Goal: Transaction & Acquisition: Obtain resource

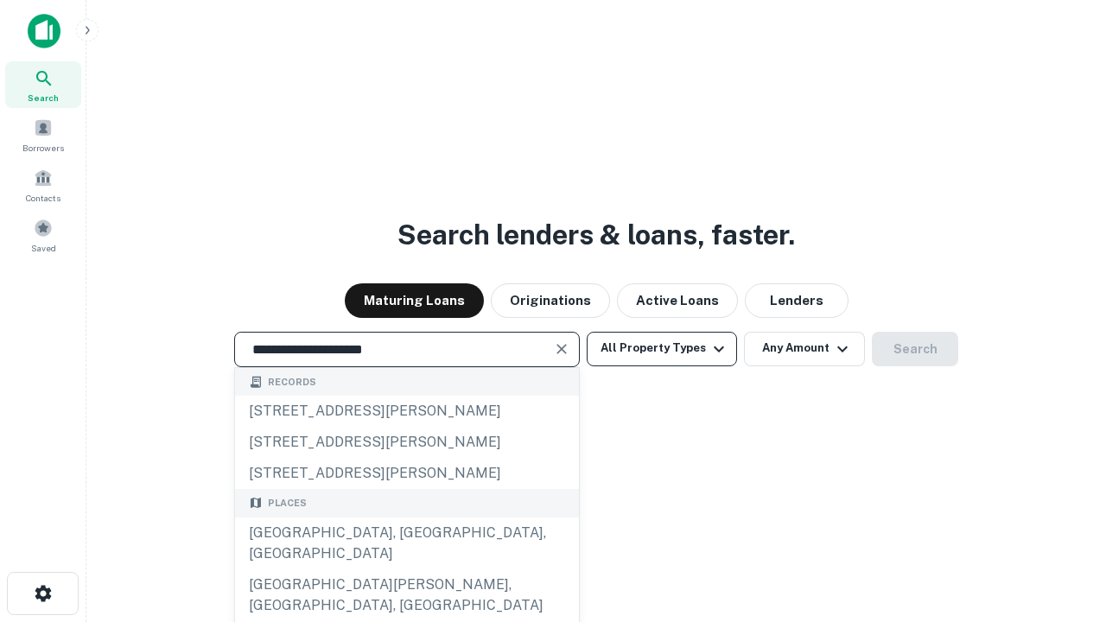
click at [406, 570] on div "[GEOGRAPHIC_DATA], [GEOGRAPHIC_DATA], [GEOGRAPHIC_DATA]" at bounding box center [407, 544] width 344 height 52
type input "**********"
click at [662, 348] on button "All Property Types" at bounding box center [662, 349] width 150 height 35
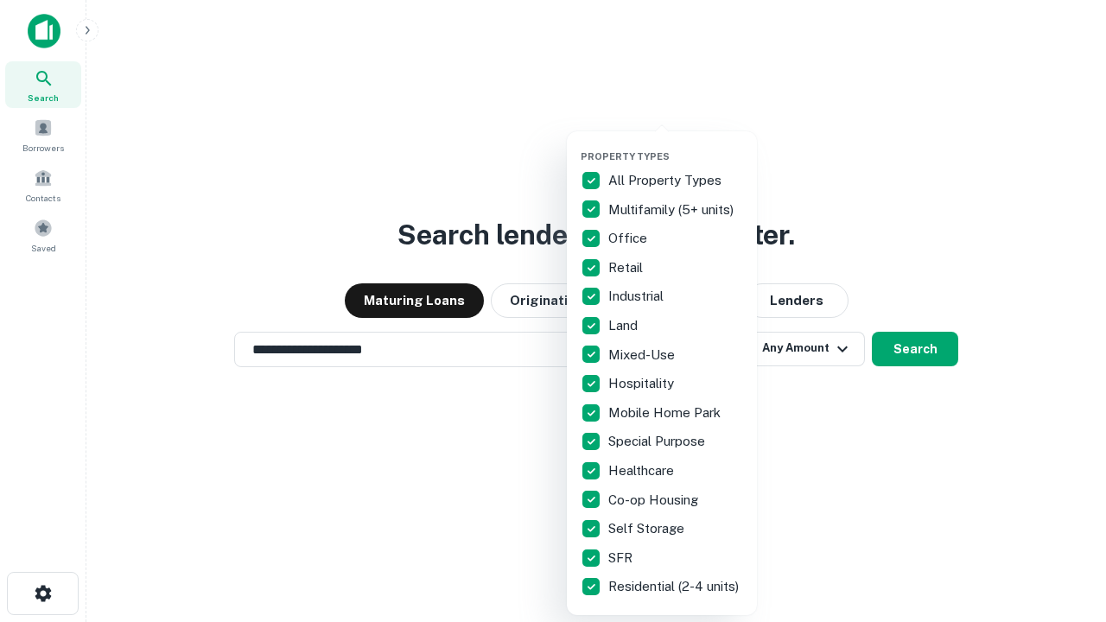
click at [676, 145] on button "button" at bounding box center [676, 145] width 190 height 1
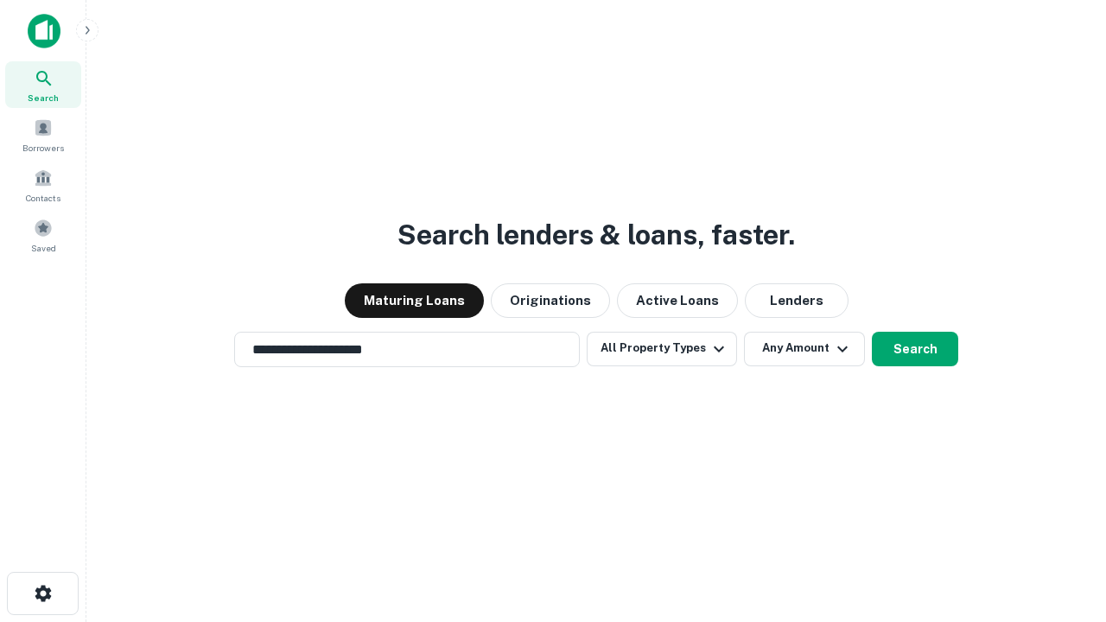
scroll to position [10, 208]
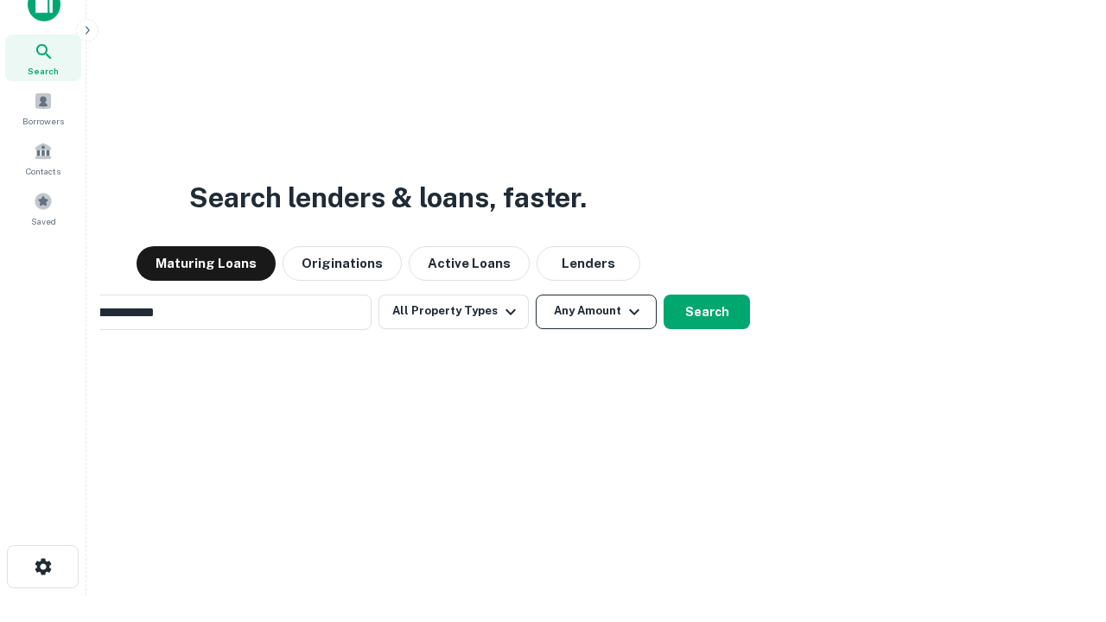
click at [536, 295] on button "Any Amount" at bounding box center [596, 312] width 121 height 35
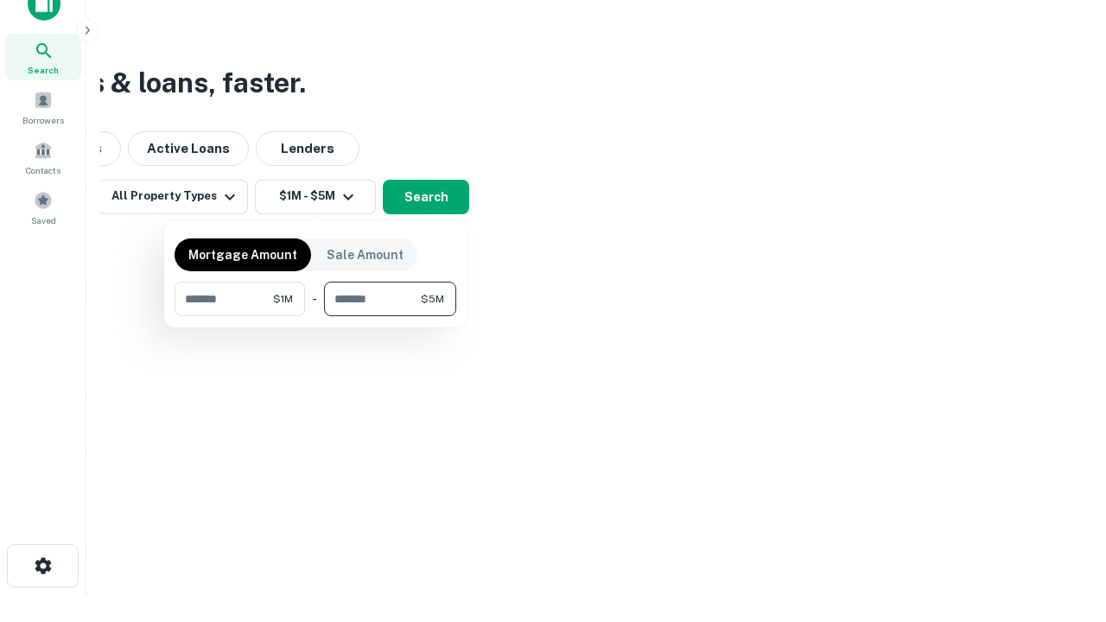
type input "*******"
click at [316, 316] on button "button" at bounding box center [316, 316] width 282 height 1
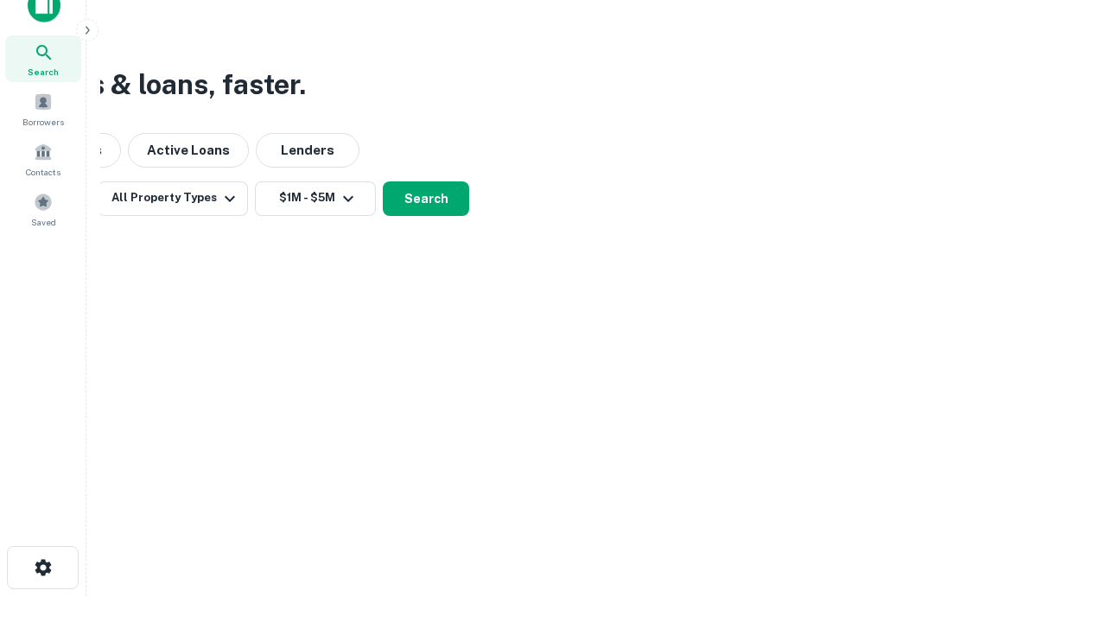
scroll to position [10, 319]
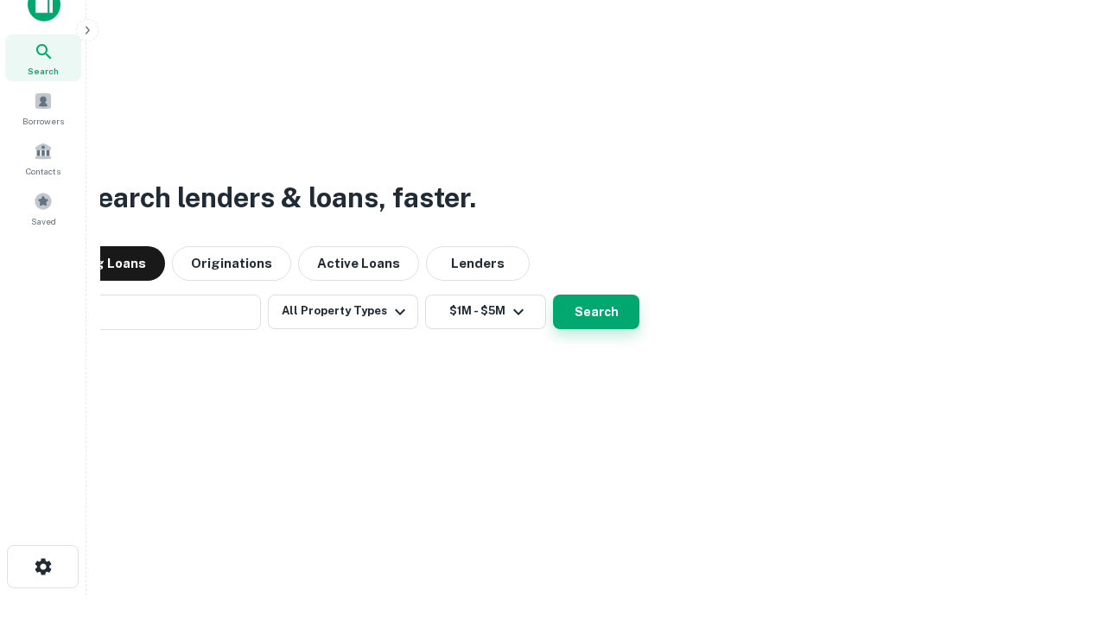
click at [553, 295] on button "Search" at bounding box center [596, 312] width 86 height 35
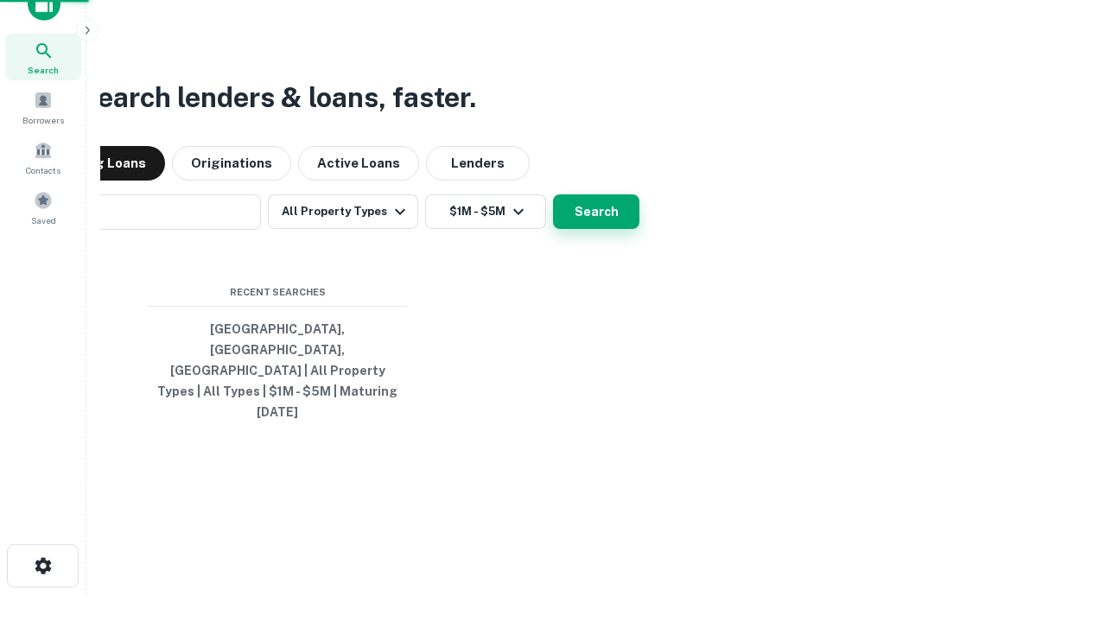
scroll to position [46, 489]
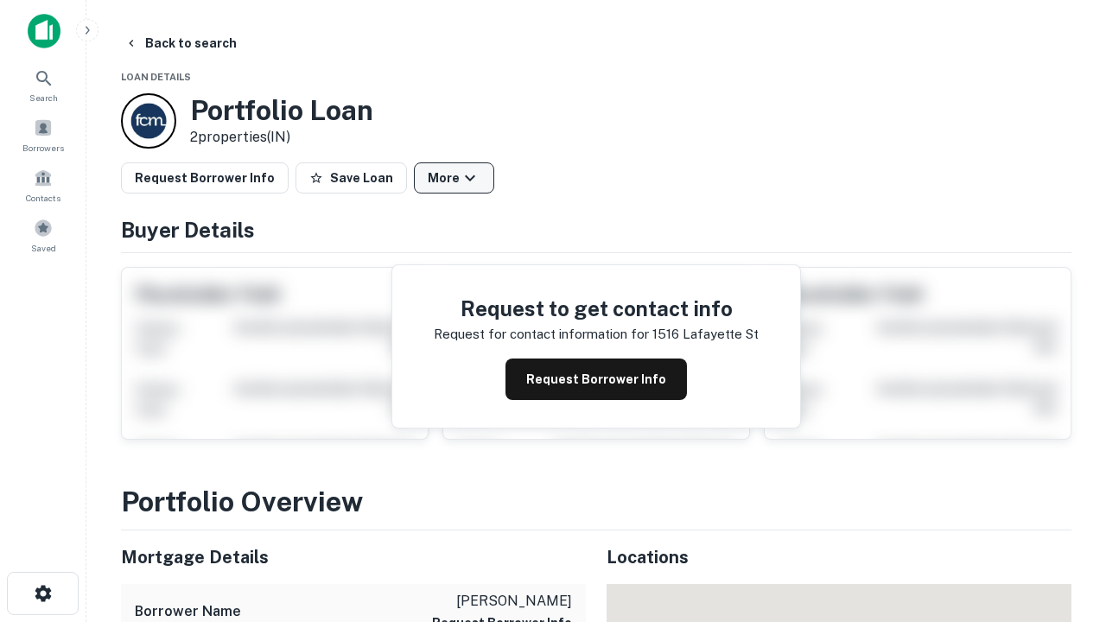
click at [454, 178] on button "More" at bounding box center [454, 178] width 80 height 31
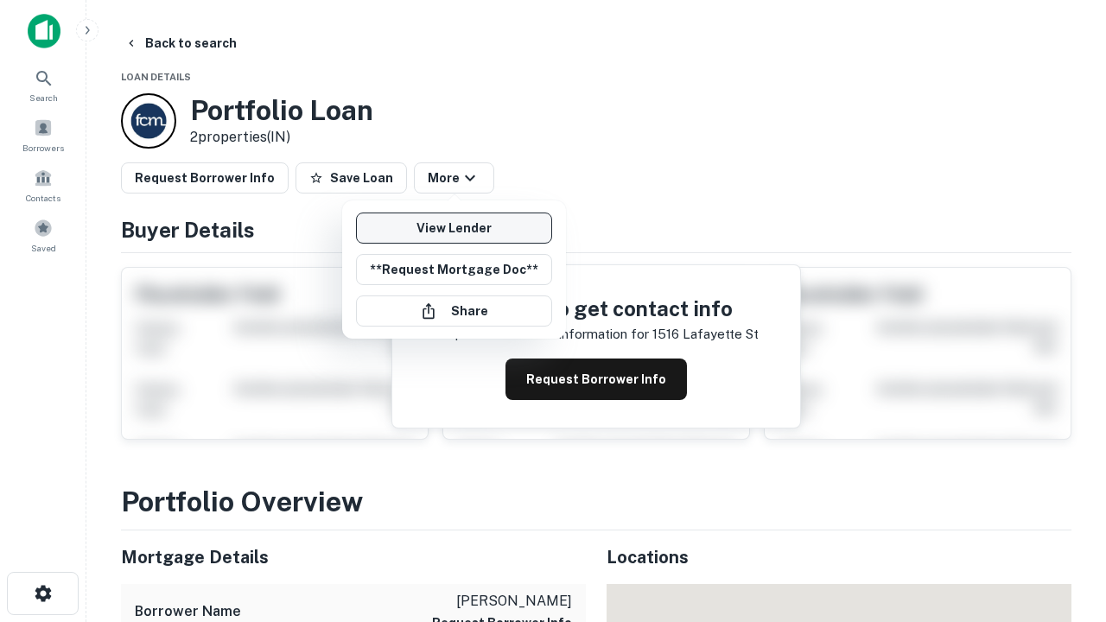
click at [454, 228] on link "View Lender" at bounding box center [454, 228] width 196 height 31
